Goal: Find contact information: Find contact information

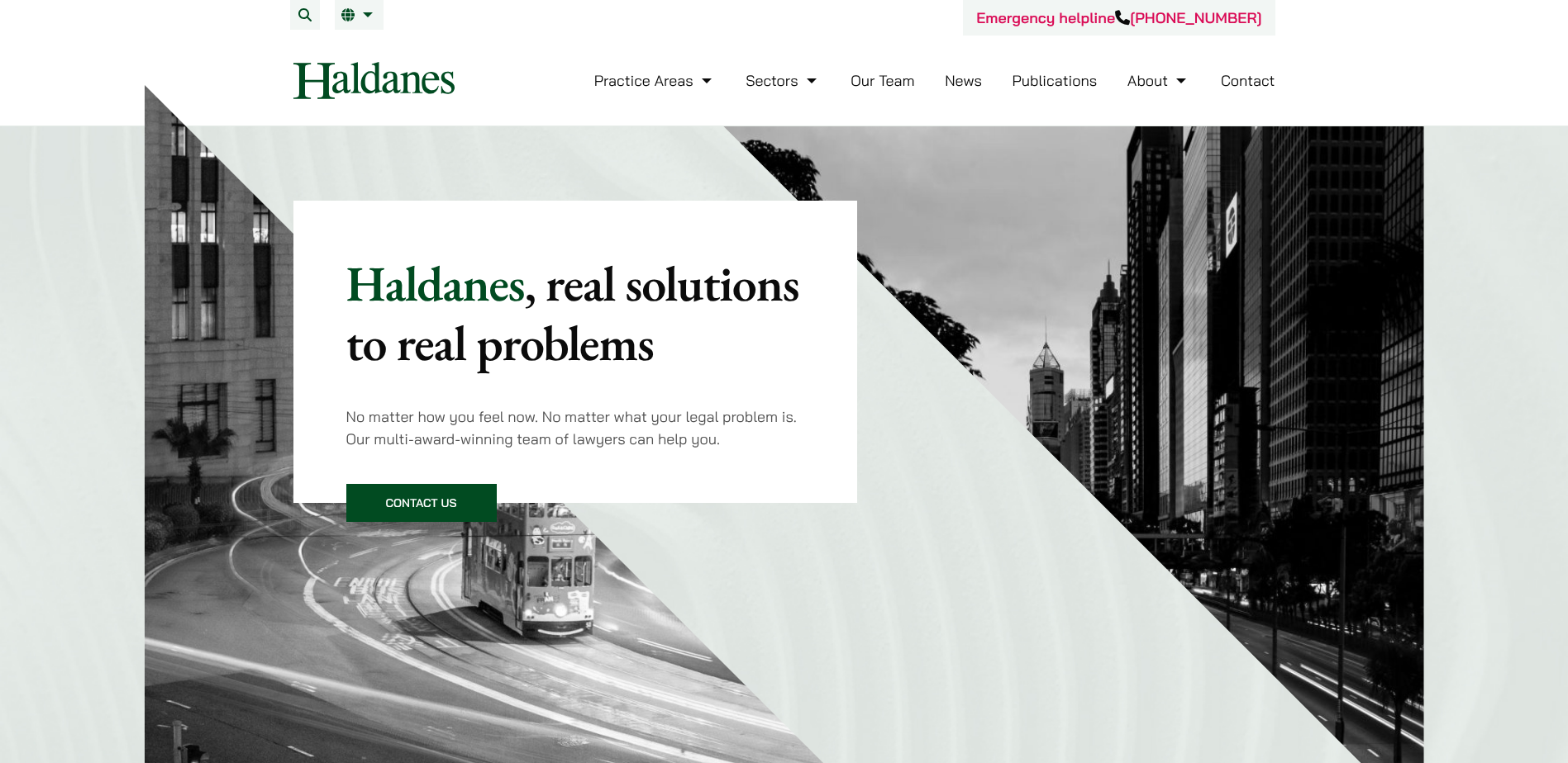
click at [880, 88] on link "Our Team" at bounding box center [882, 80] width 64 height 19
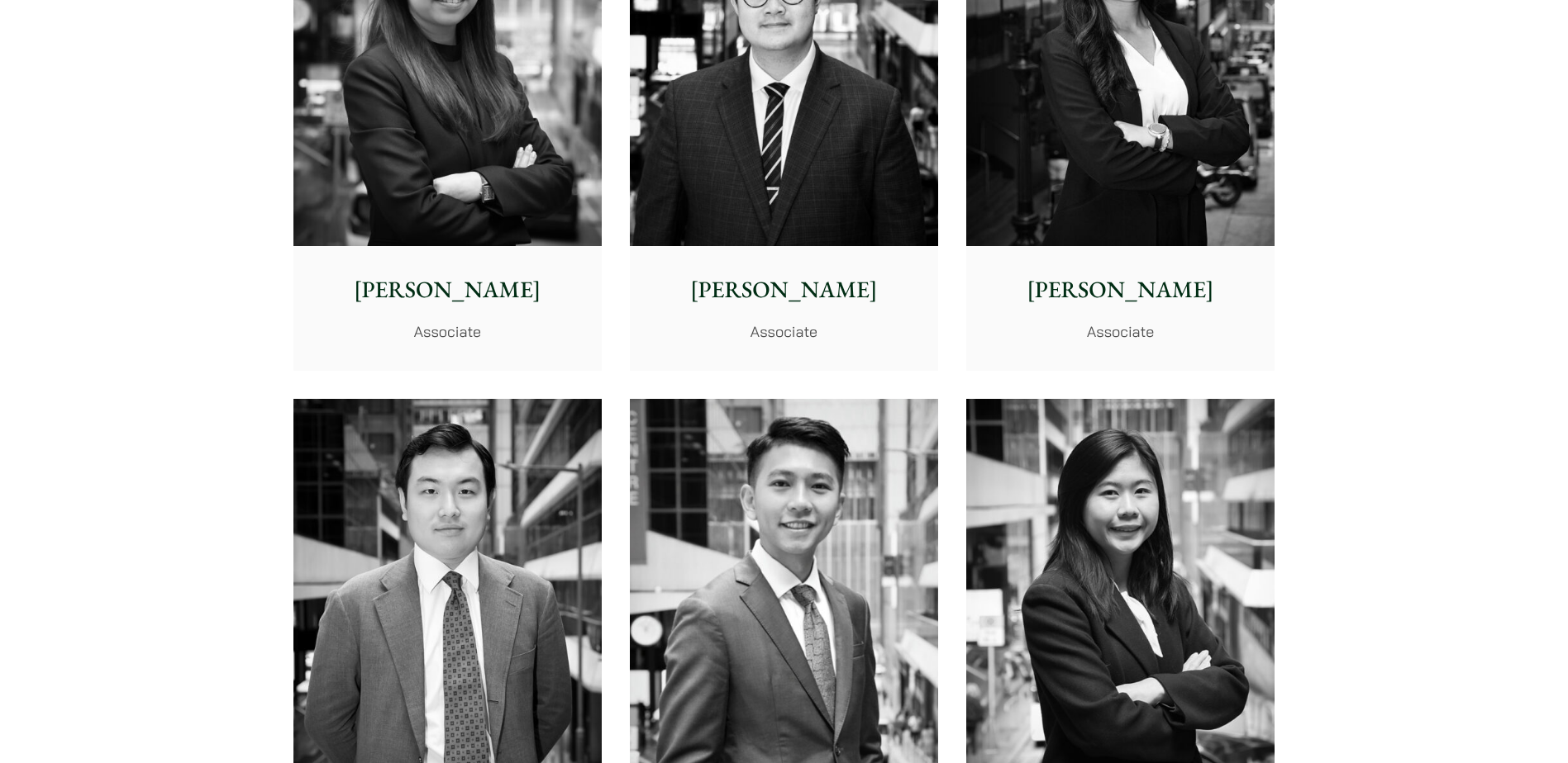
scroll to position [5783, 0]
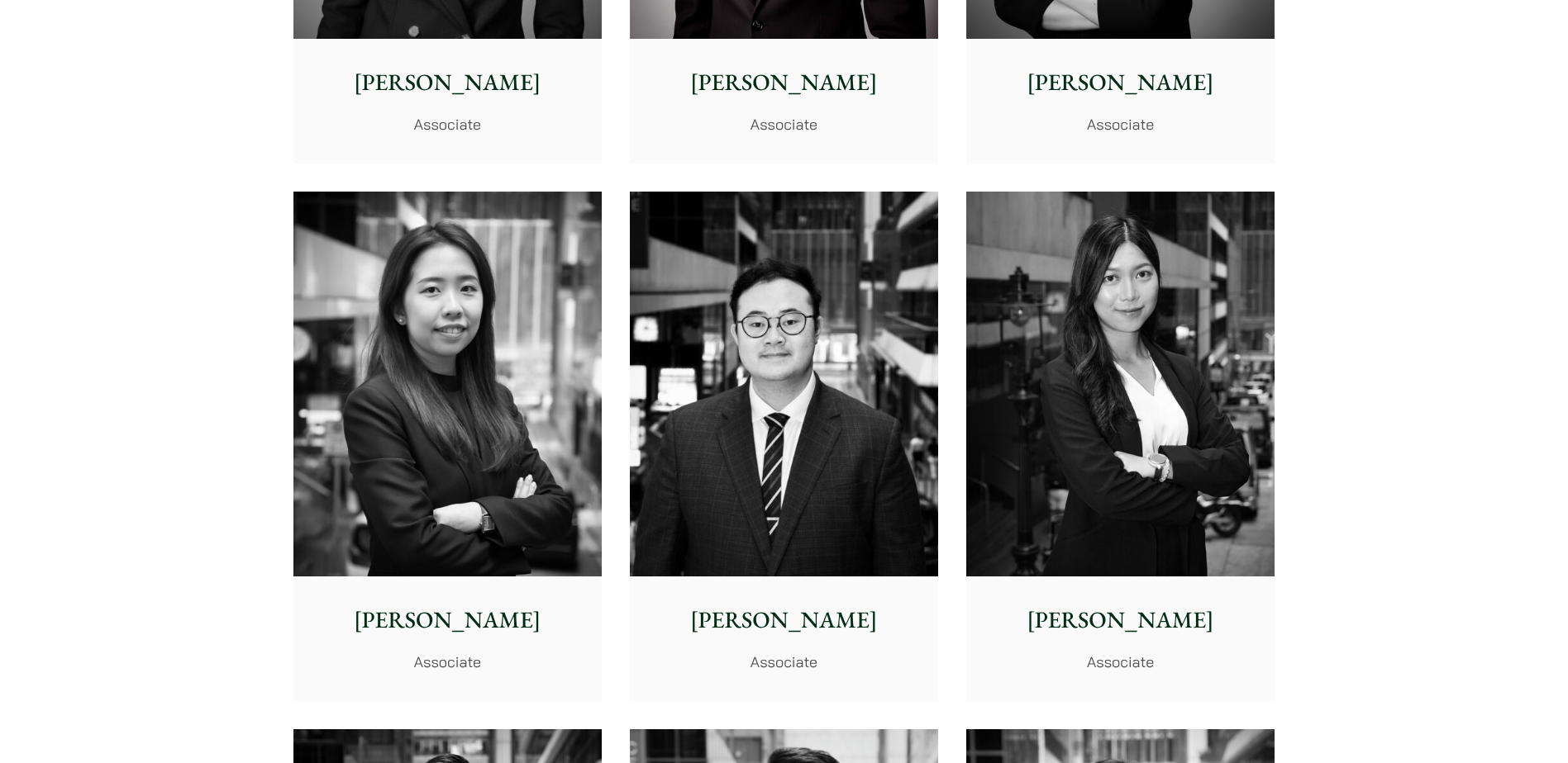
click at [752, 361] on img at bounding box center [784, 384] width 309 height 385
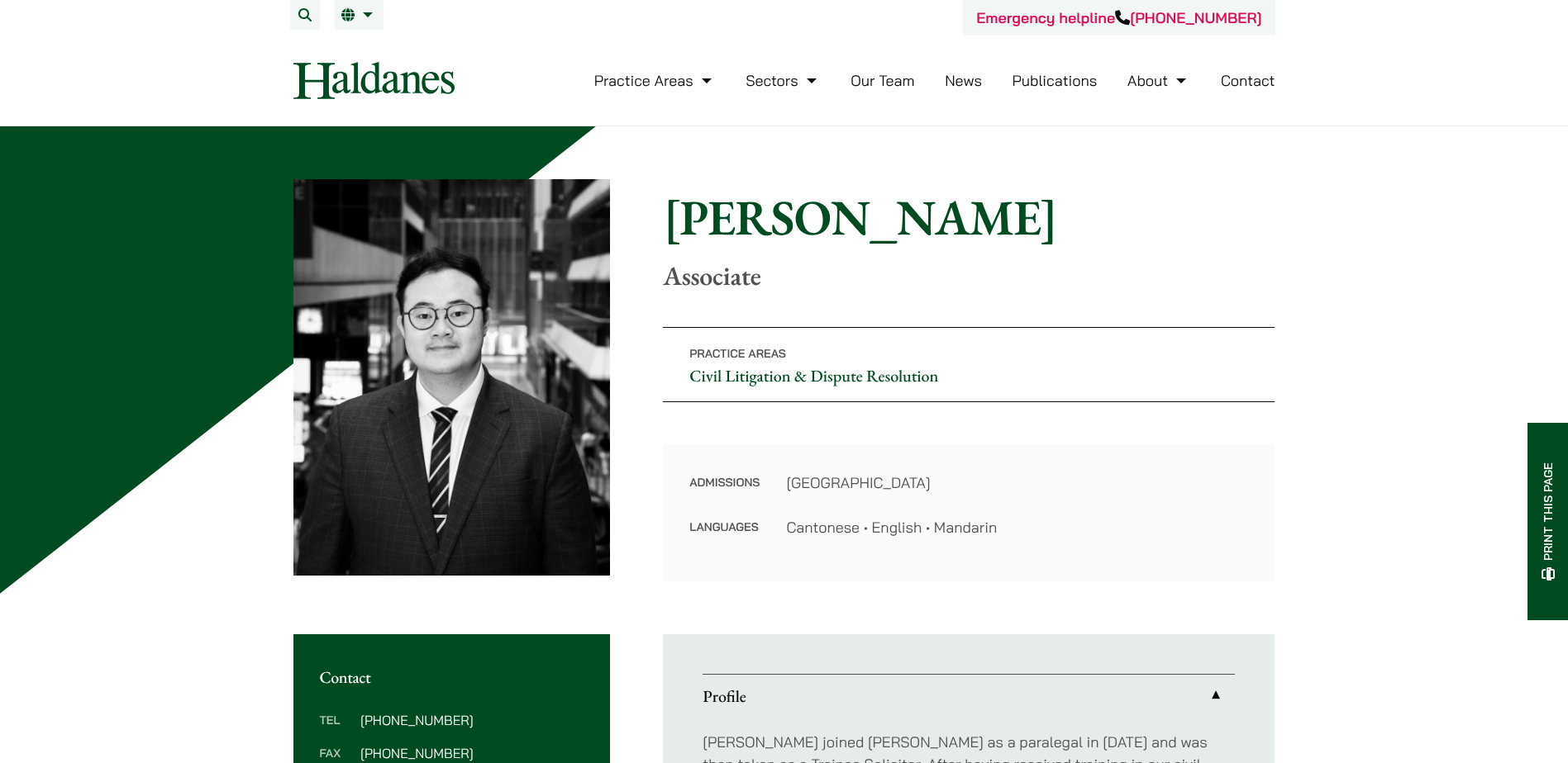
click at [890, 68] on li "Our Team" at bounding box center [882, 80] width 64 height 36
click at [887, 78] on link "Our Team" at bounding box center [882, 80] width 64 height 19
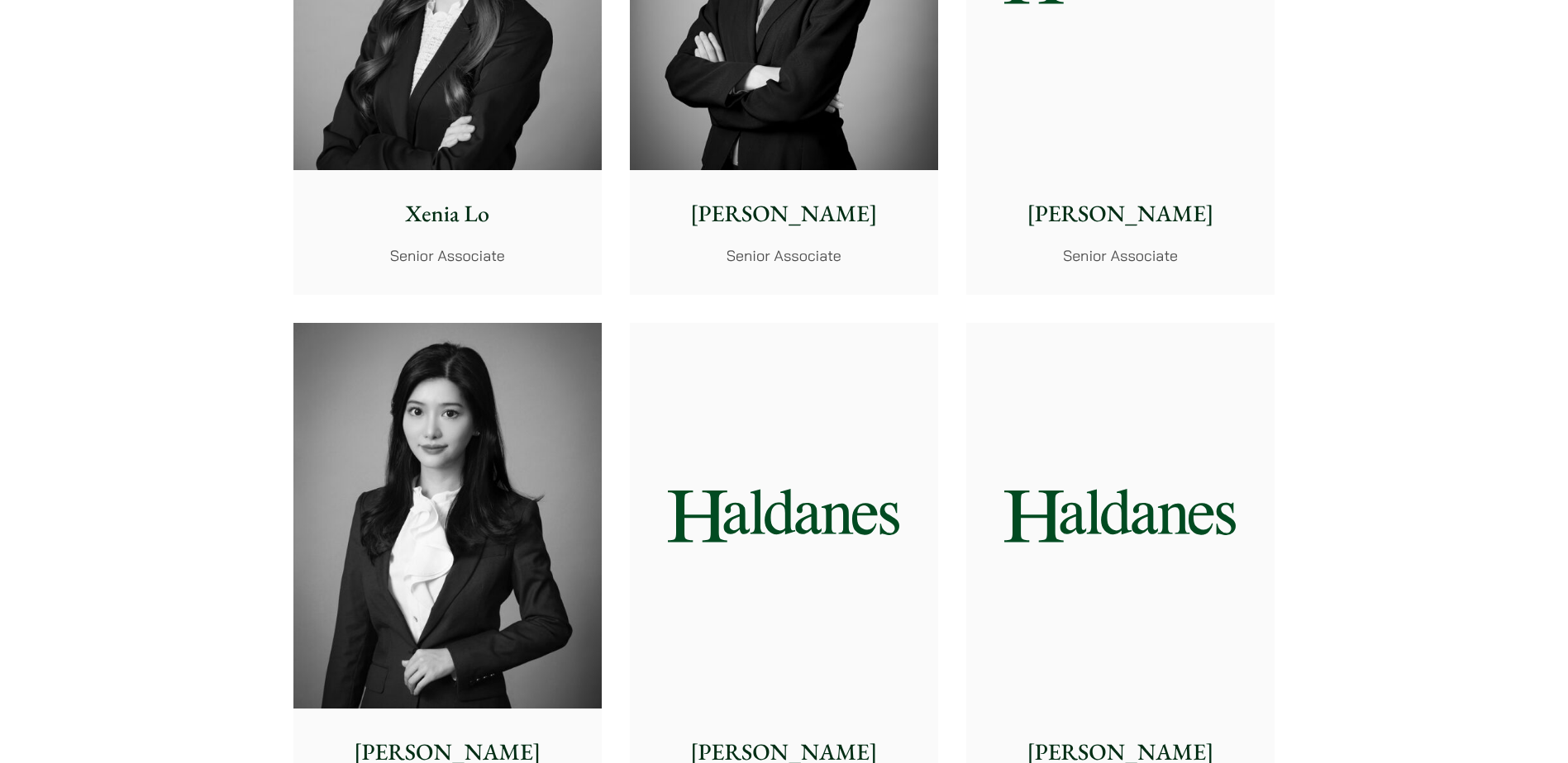
scroll to position [4626, 0]
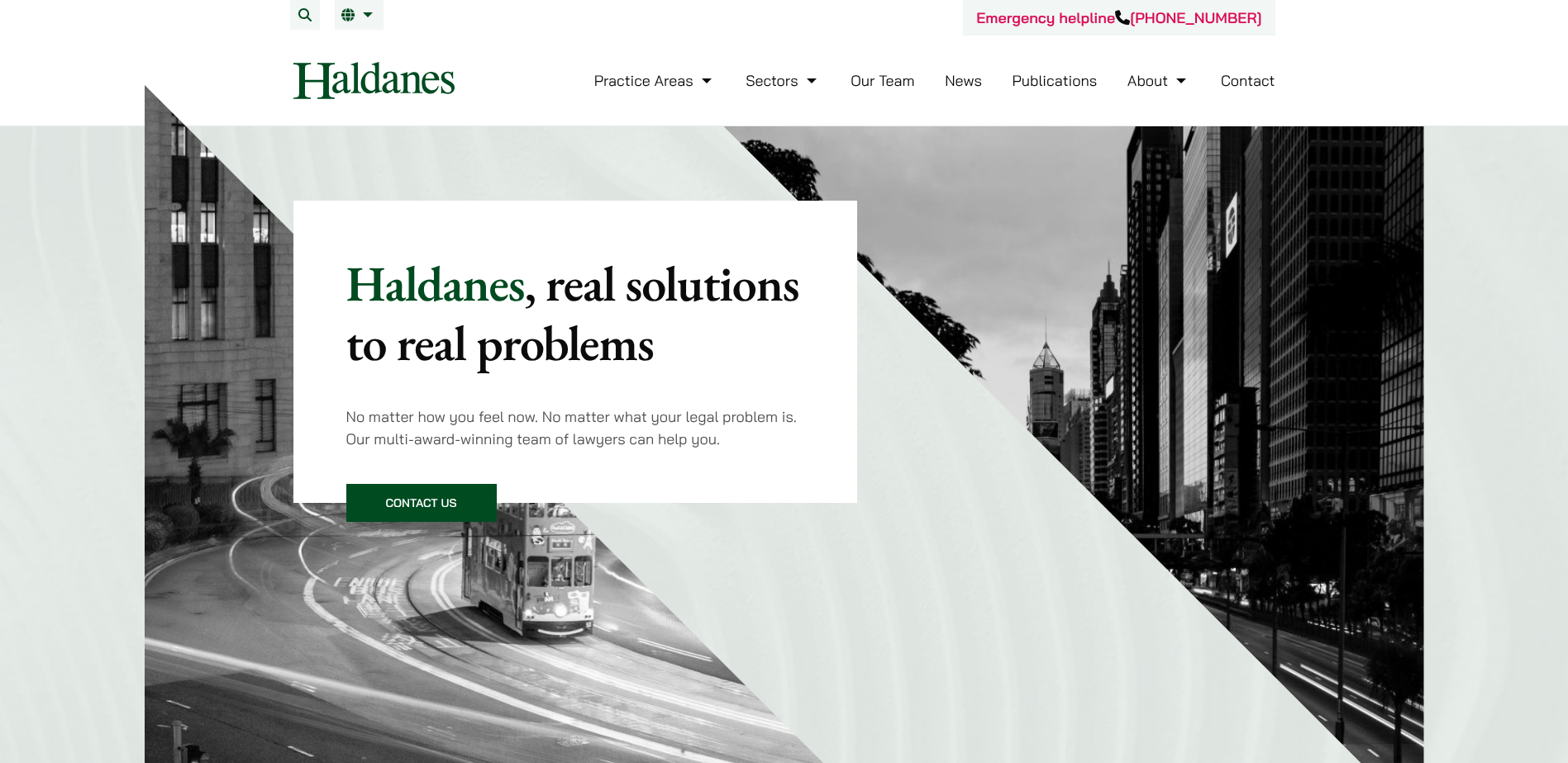
click at [879, 87] on link "Our Team" at bounding box center [882, 80] width 64 height 19
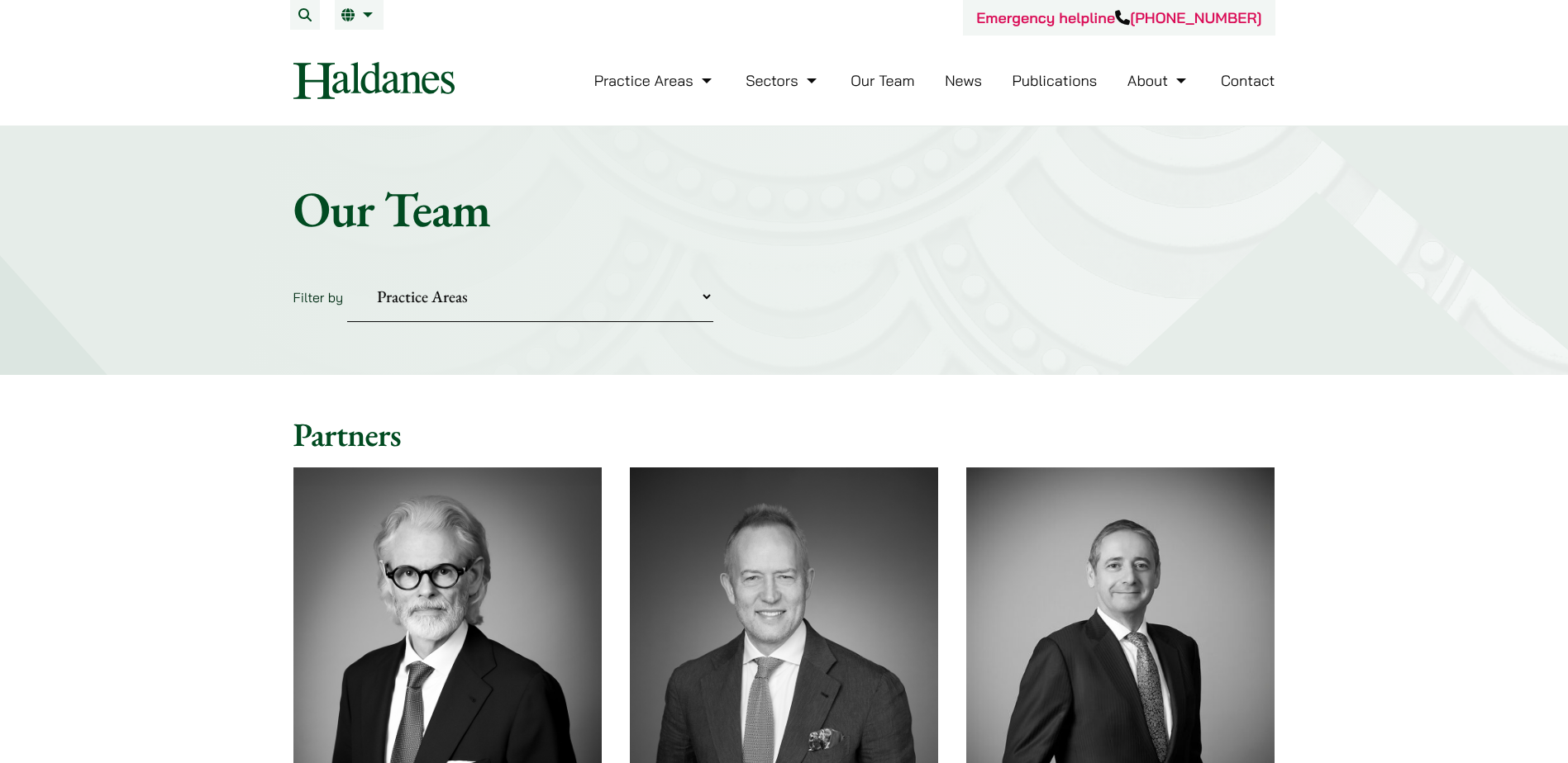
click at [1242, 79] on link "Contact" at bounding box center [1248, 80] width 54 height 19
